Goal: Information Seeking & Learning: Learn about a topic

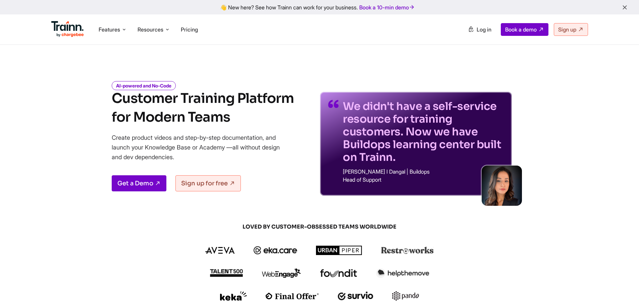
click at [627, 6] on icon "button" at bounding box center [625, 7] width 7 height 7
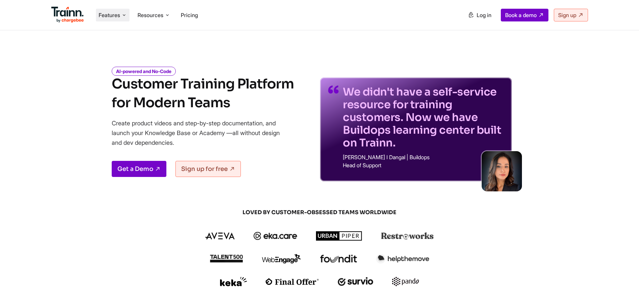
click at [118, 15] on span "Features" at bounding box center [109, 14] width 21 height 7
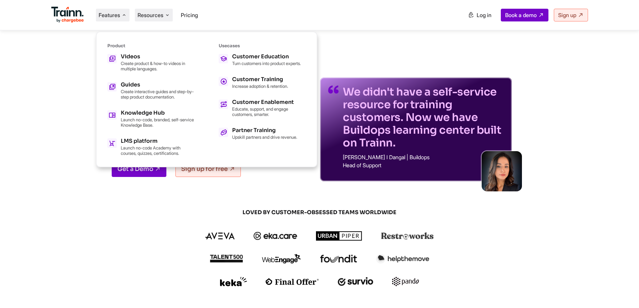
click at [160, 16] on span "Resources" at bounding box center [151, 14] width 26 height 7
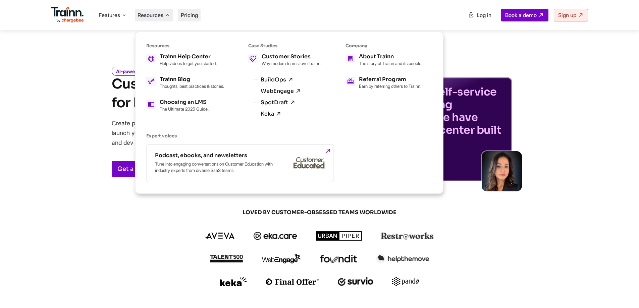
click at [189, 17] on span "Pricing" at bounding box center [189, 15] width 17 height 7
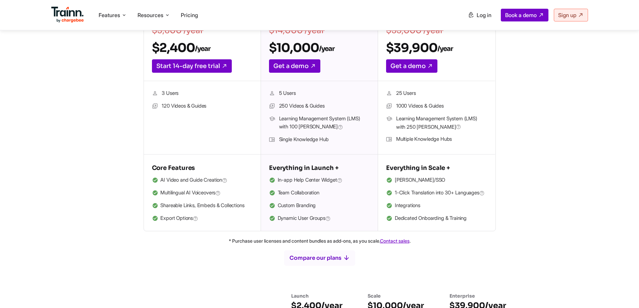
scroll to position [244, 0]
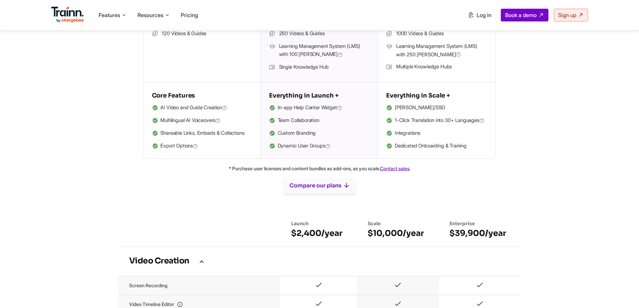
click at [347, 190] on icon "button" at bounding box center [346, 185] width 7 height 7
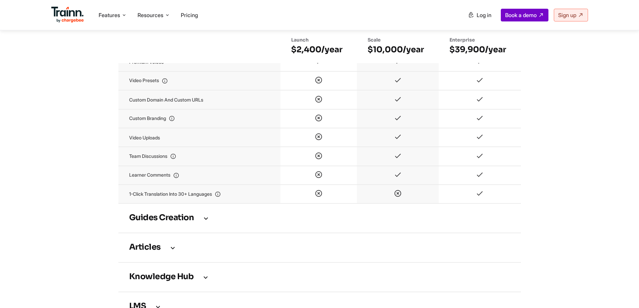
scroll to position [828, 0]
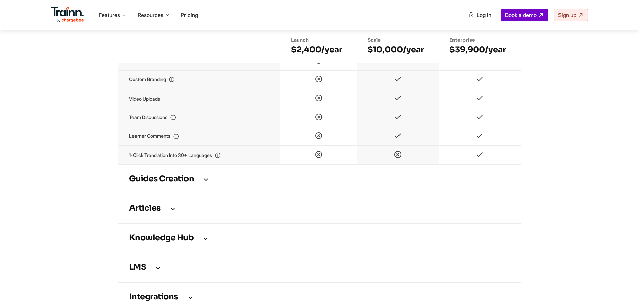
click at [207, 183] on icon at bounding box center [206, 179] width 8 height 7
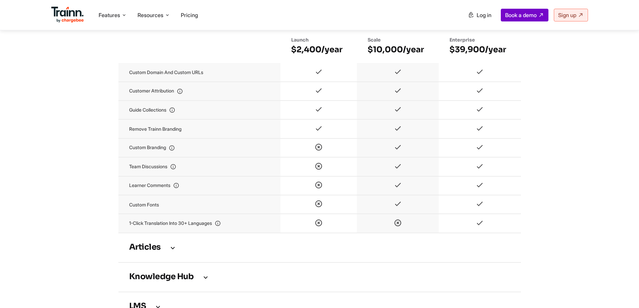
scroll to position [1130, 0]
click at [172, 251] on icon at bounding box center [173, 247] width 8 height 7
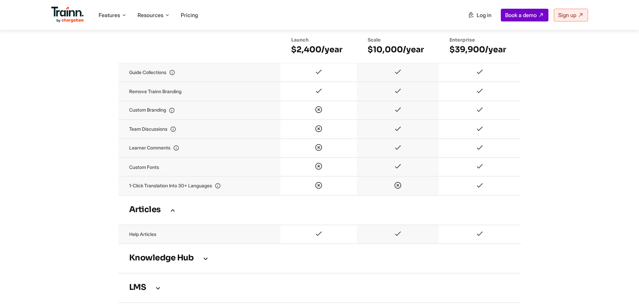
scroll to position [1298, 0]
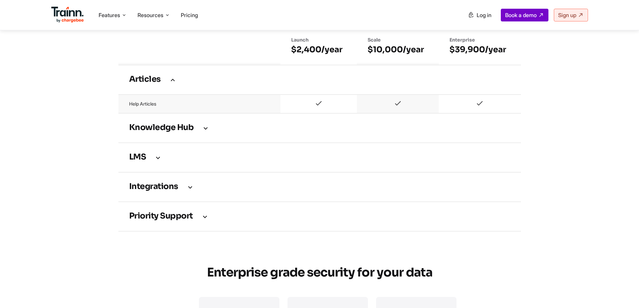
click at [202, 132] on icon at bounding box center [206, 128] width 8 height 7
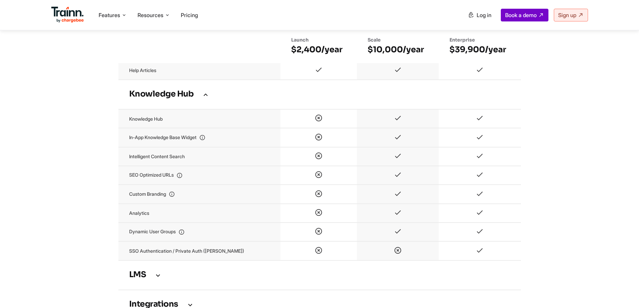
scroll to position [1432, 0]
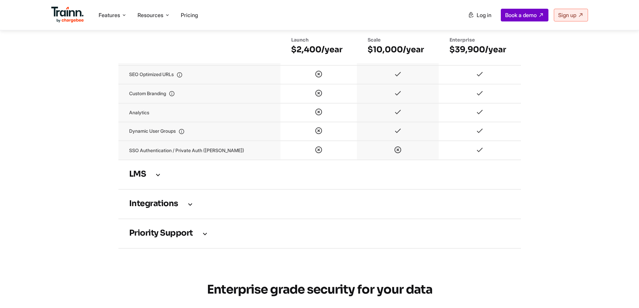
click at [163, 185] on td "LMS" at bounding box center [319, 175] width 403 height 30
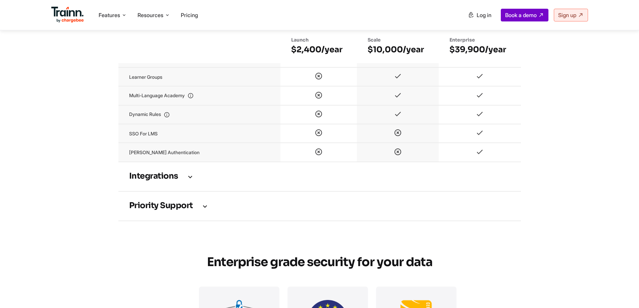
scroll to position [1701, 0]
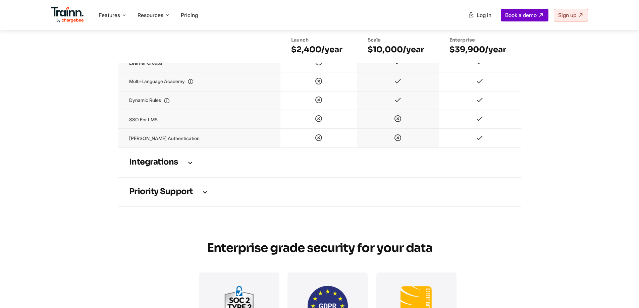
click at [188, 172] on td "Integrations" at bounding box center [319, 163] width 403 height 30
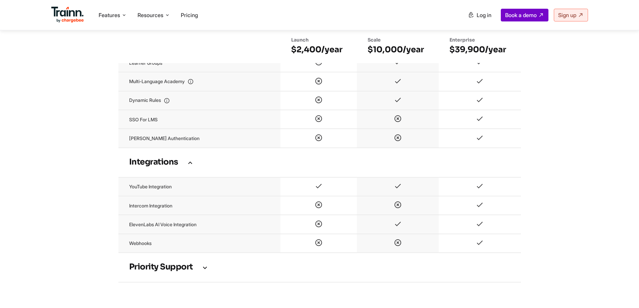
click at [206, 272] on icon at bounding box center [205, 267] width 8 height 7
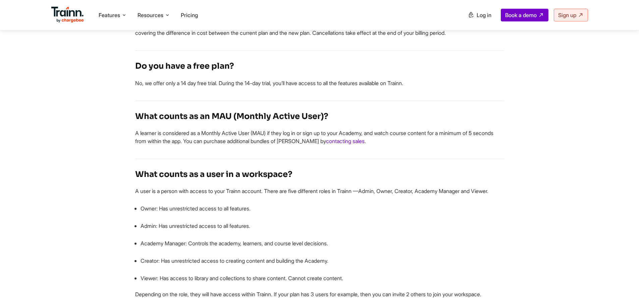
scroll to position [2506, 0]
